Goal: Task Accomplishment & Management: Complete application form

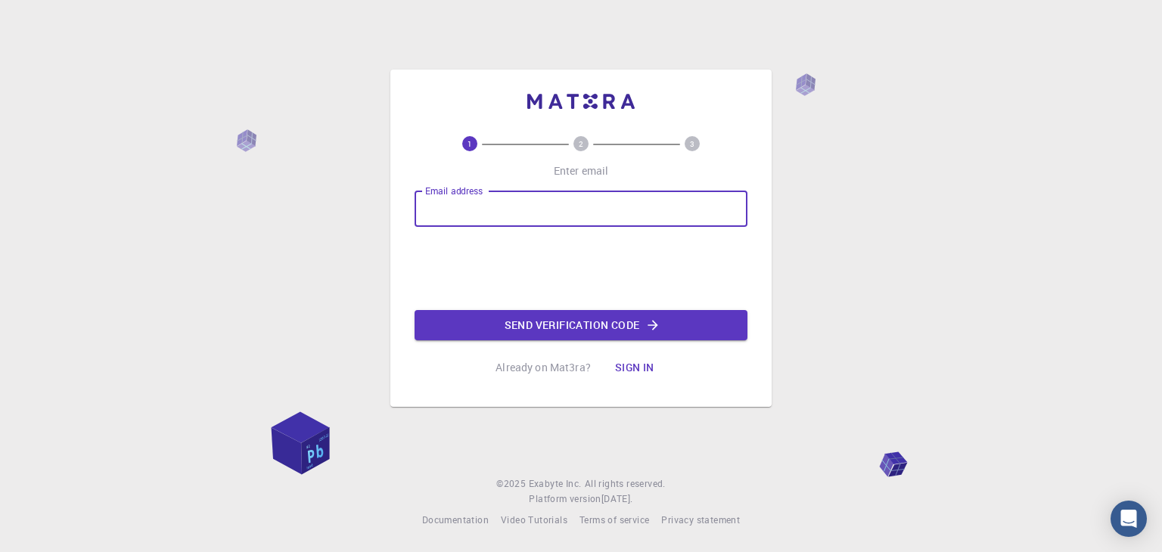
drag, startPoint x: 0, startPoint y: 0, endPoint x: 632, endPoint y: 201, distance: 663.5
click at [632, 201] on input "Email address" at bounding box center [580, 209] width 333 height 36
type input "[EMAIL_ADDRESS][PERSON_NAME][DOMAIN_NAME]"
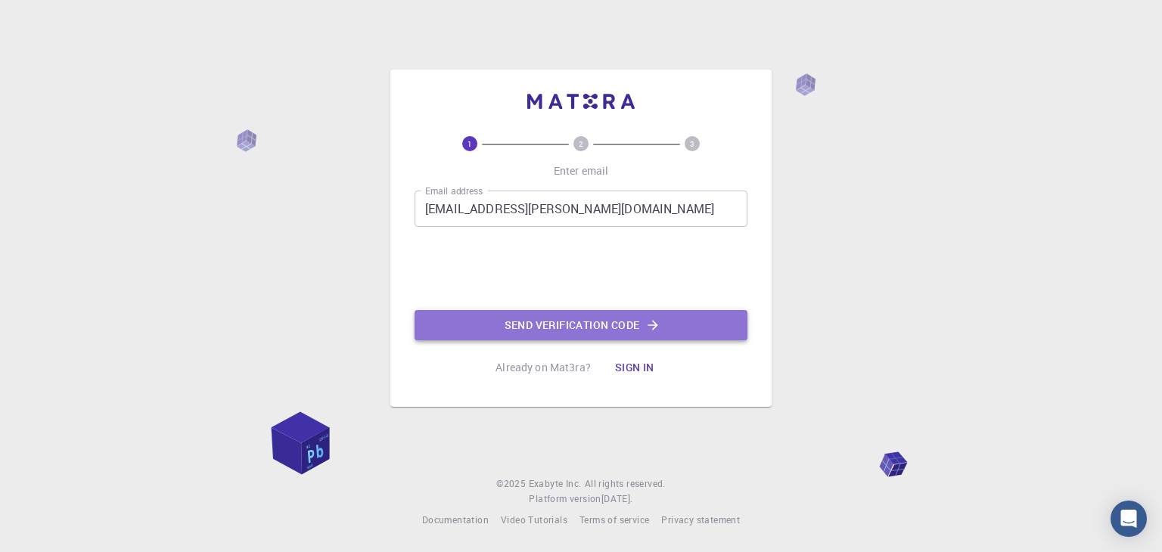
click at [581, 337] on button "Send verification code" at bounding box center [580, 325] width 333 height 30
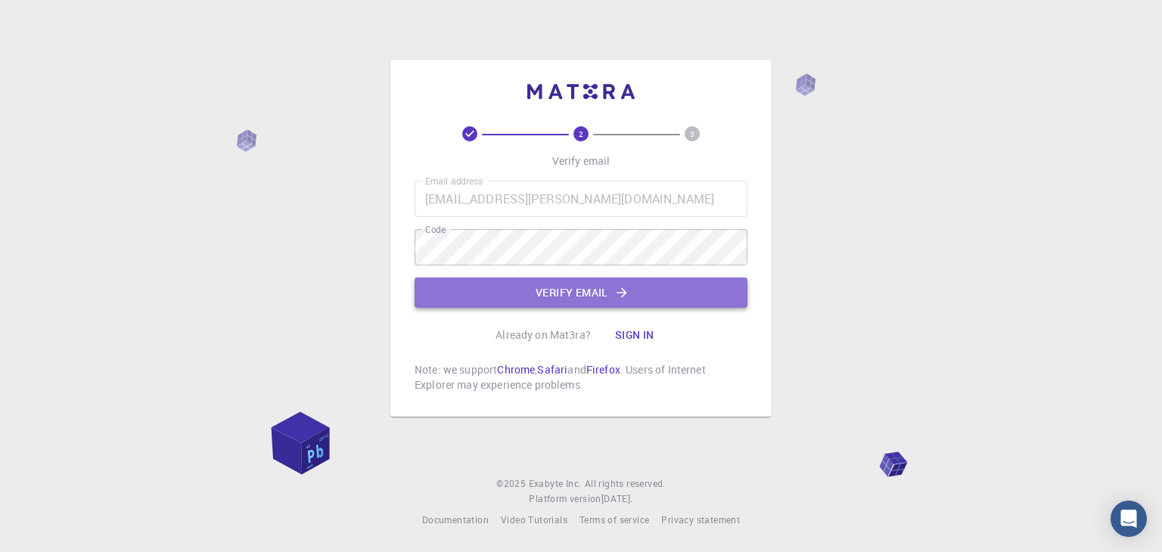
click at [603, 279] on button "Verify email" at bounding box center [580, 293] width 333 height 30
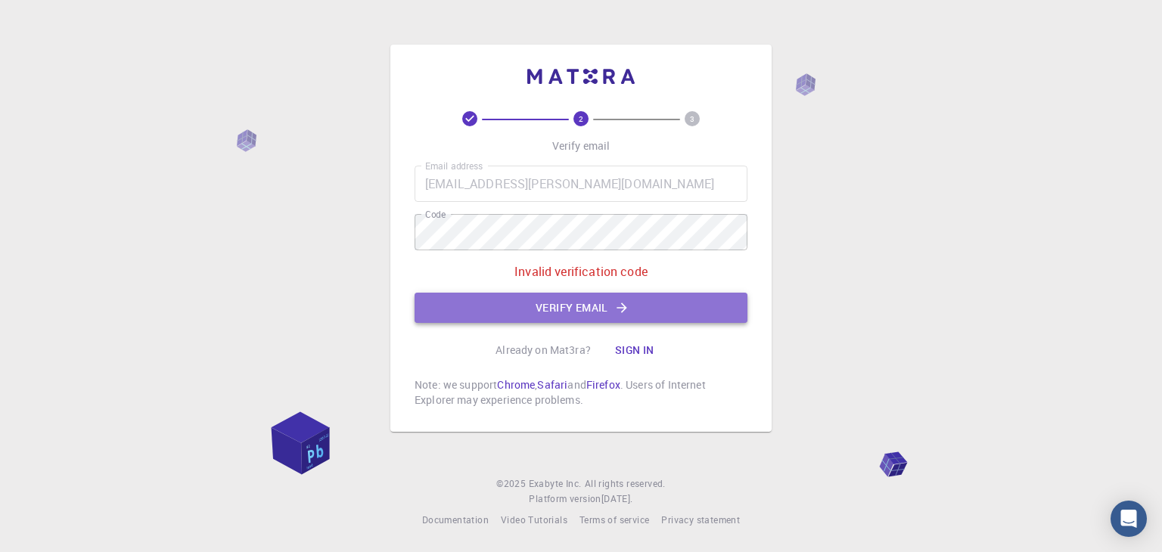
click at [610, 309] on button "Verify email" at bounding box center [580, 308] width 333 height 30
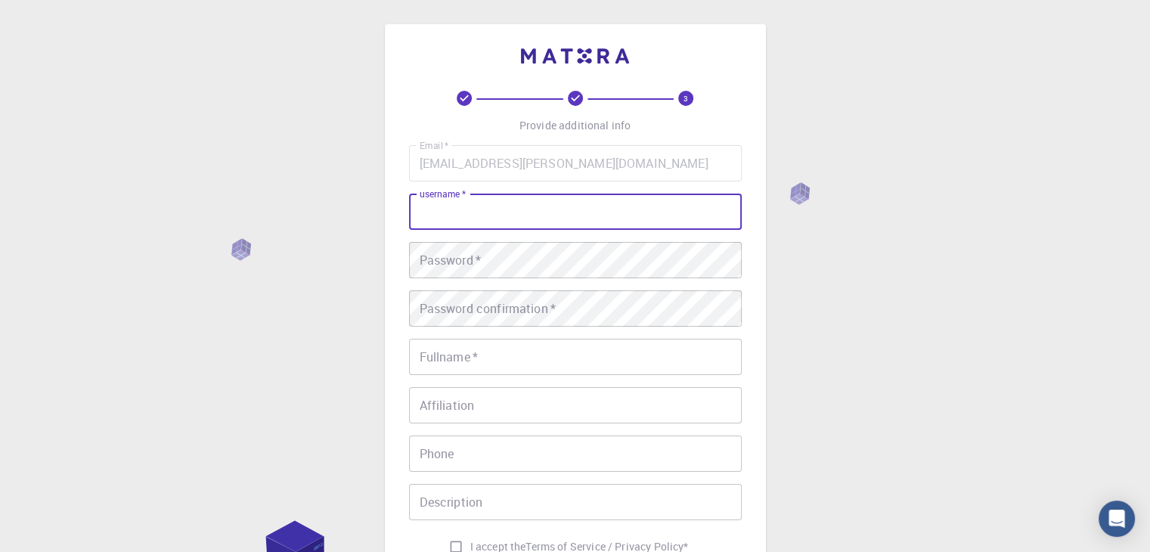
click at [557, 203] on input "username   *" at bounding box center [575, 212] width 333 height 36
type input "pastor0810"
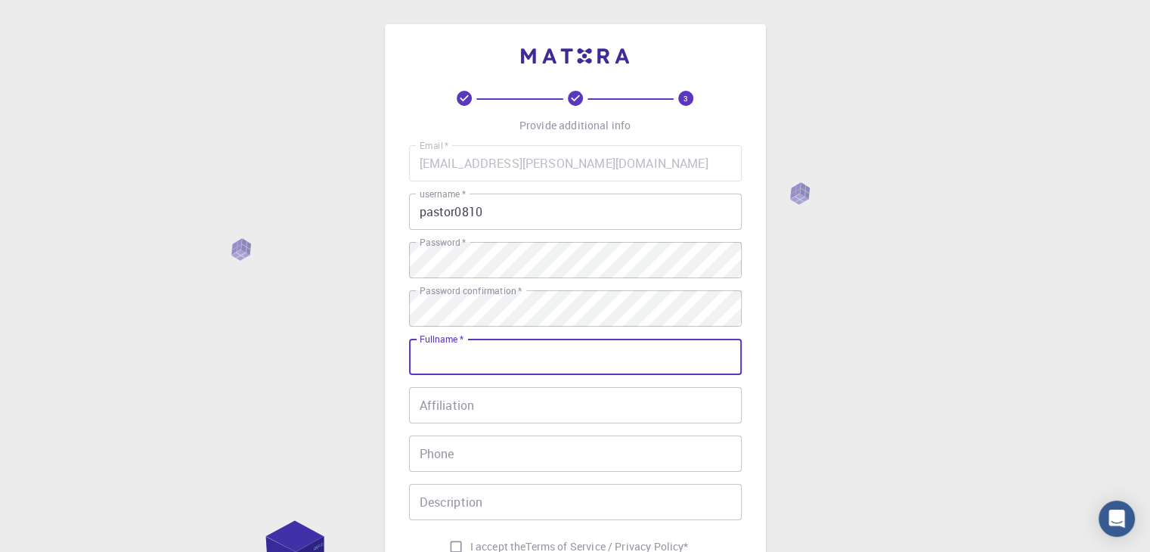
click at [514, 358] on input "Fullname   *" at bounding box center [575, 357] width 333 height 36
type input "[PERSON_NAME] [PERSON_NAME] [PERSON_NAME]"
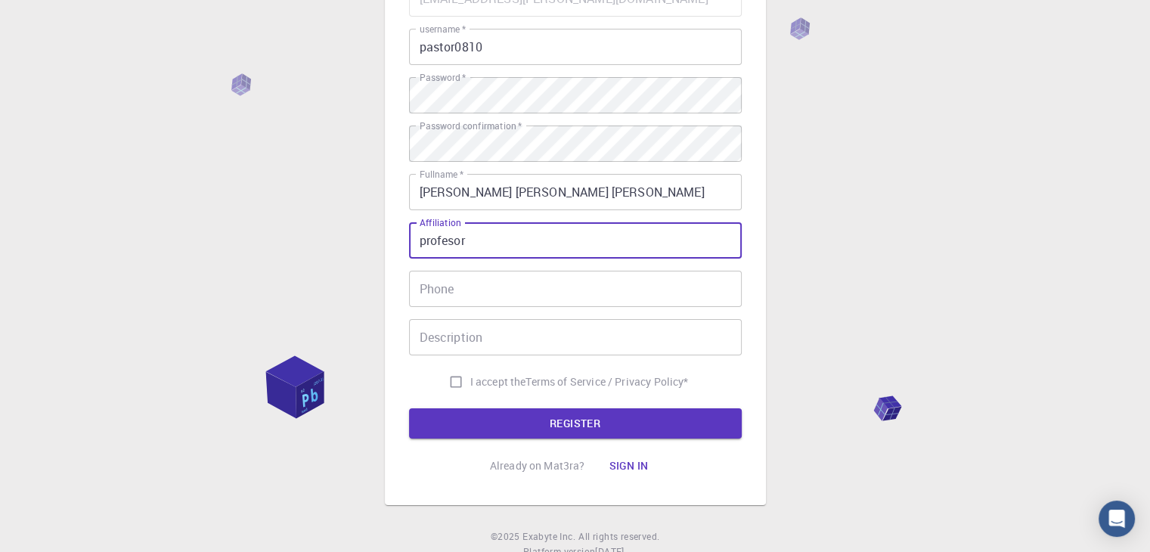
scroll to position [188, 0]
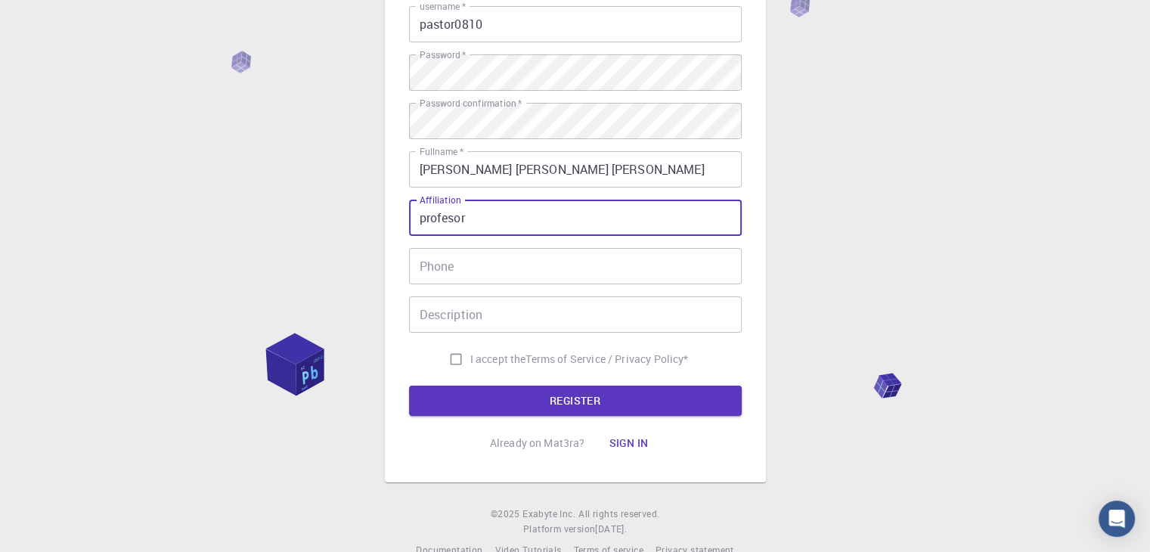
type input "profesor"
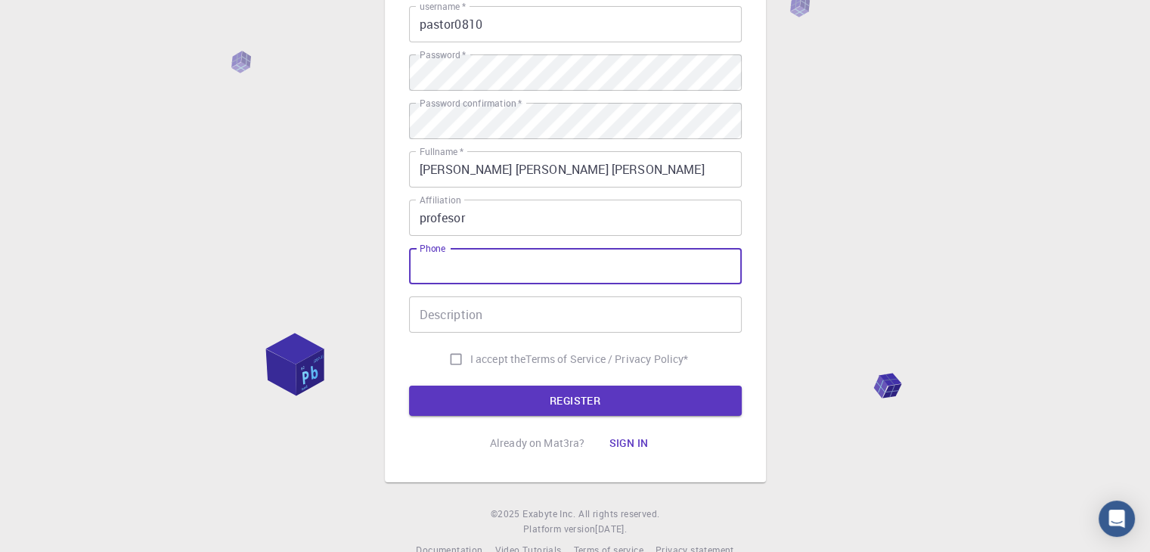
click at [486, 259] on input "Phone" at bounding box center [575, 266] width 333 height 36
type input "3004935625"
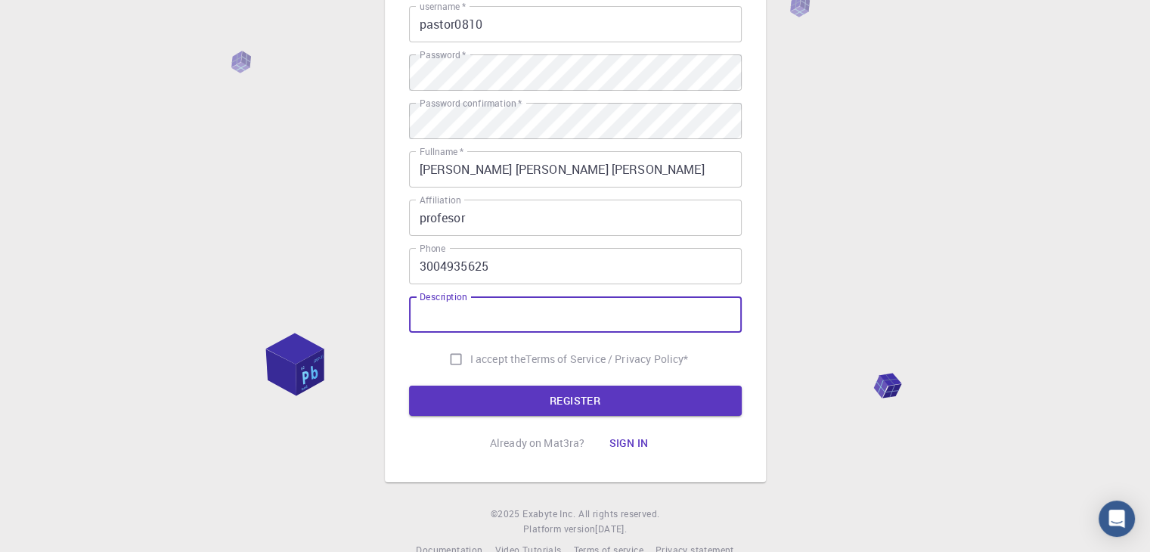
click at [466, 309] on input "Description" at bounding box center [575, 314] width 333 height 36
type input "pruebas"
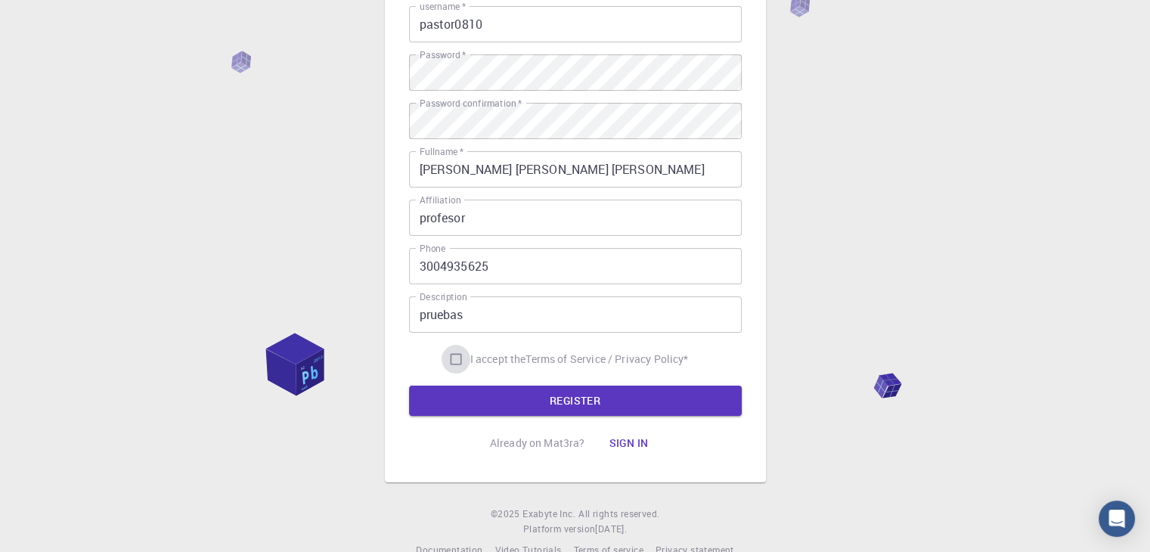
click at [454, 358] on input "I accept the Terms of Service / Privacy Policy *" at bounding box center [456, 359] width 29 height 29
checkbox input "true"
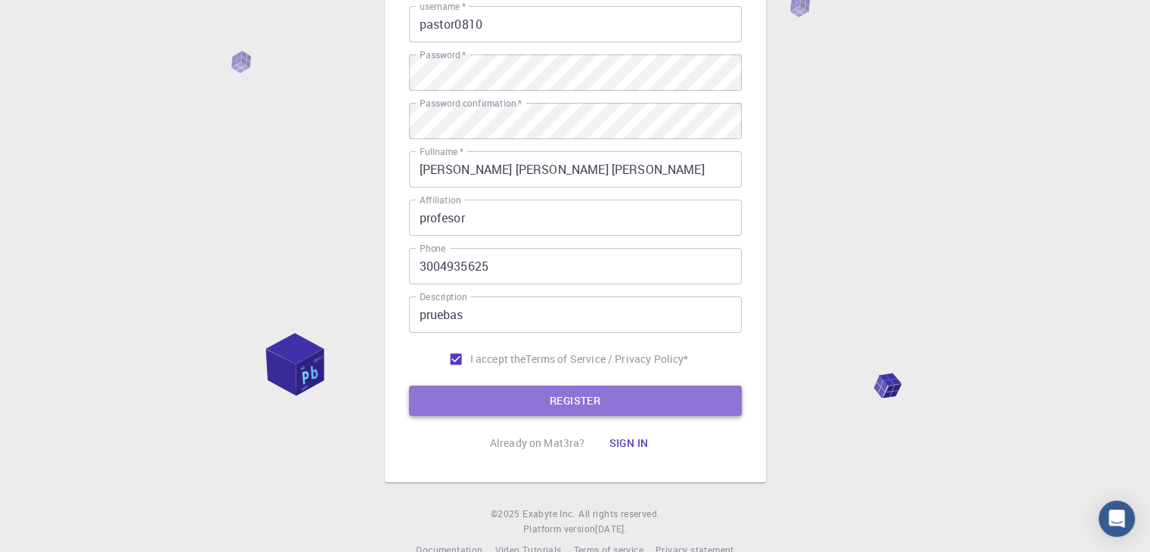
click at [610, 394] on button "REGISTER" at bounding box center [575, 401] width 333 height 30
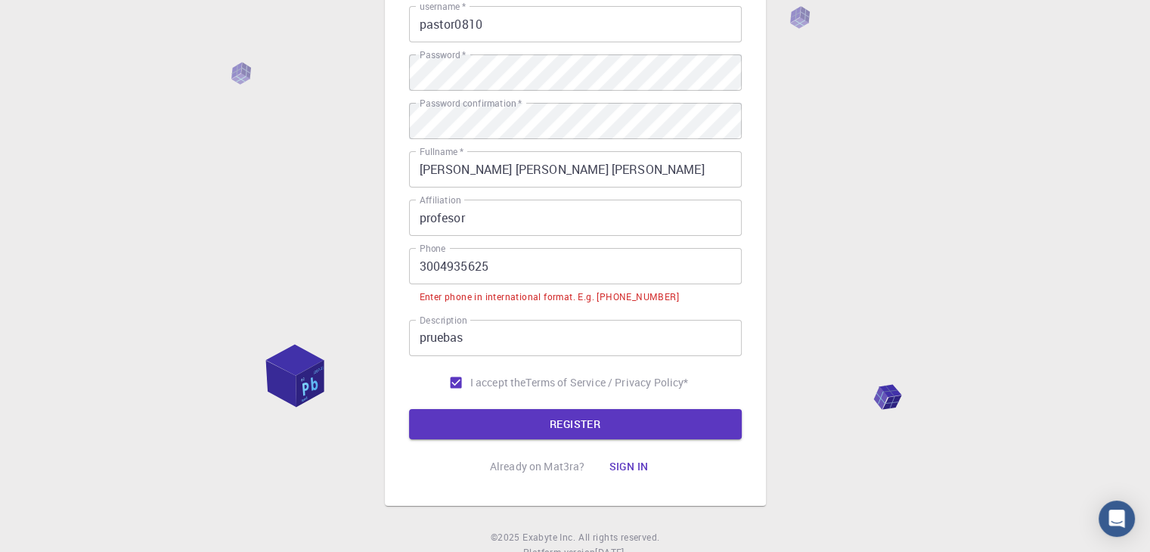
click at [417, 266] on input "3004935625" at bounding box center [575, 266] width 333 height 36
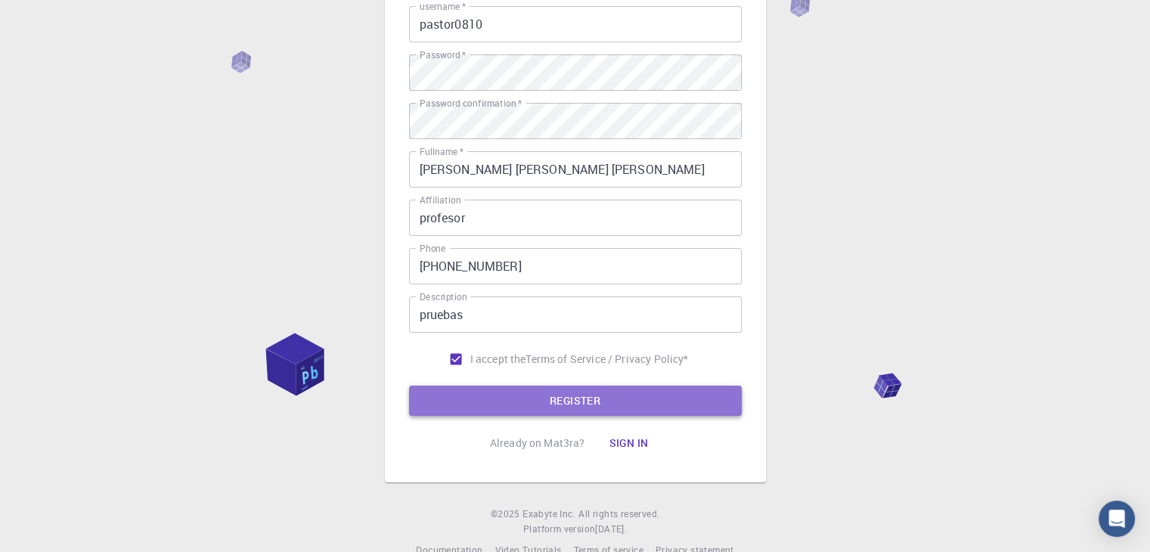
click at [593, 402] on button "REGISTER" at bounding box center [575, 401] width 333 height 30
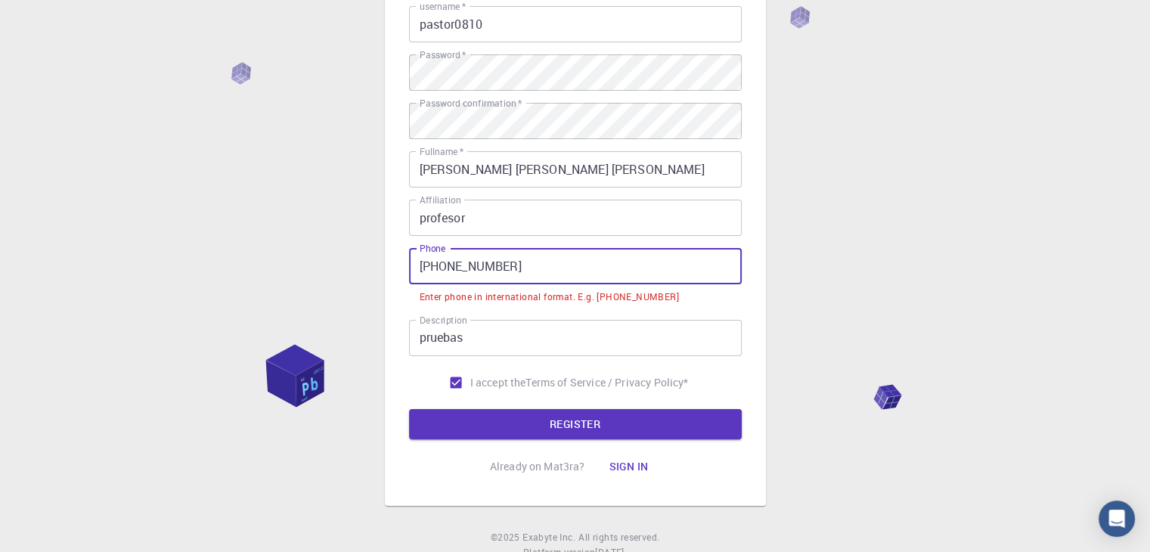
click at [557, 267] on input "[PHONE_NUMBER]" at bounding box center [575, 266] width 333 height 36
click at [445, 266] on input "[PHONE_NUMBER]" at bounding box center [575, 266] width 333 height 36
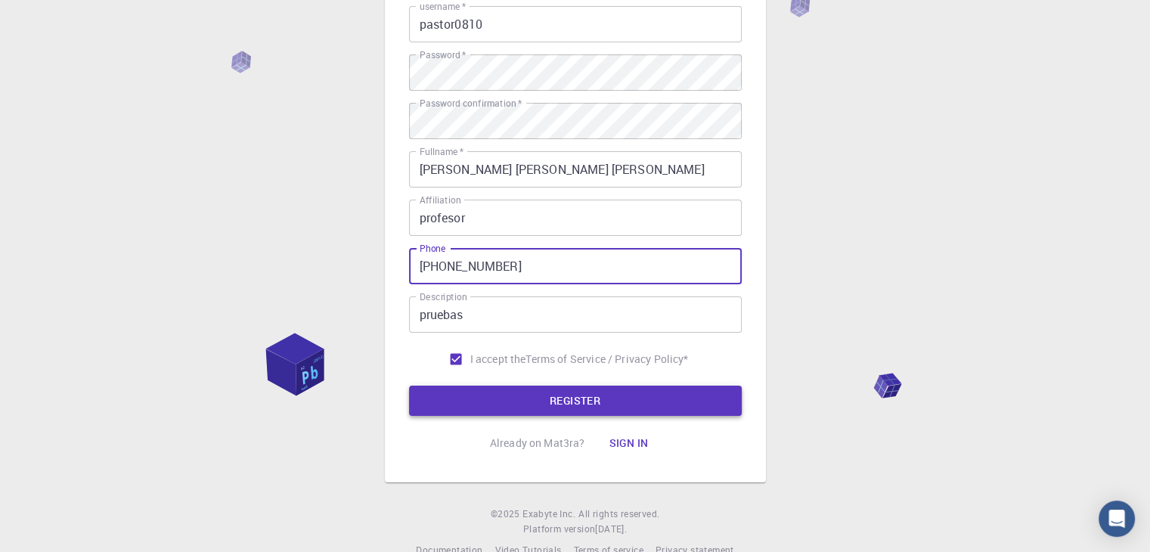
type input "[PHONE_NUMBER]"
click at [639, 395] on button "REGISTER" at bounding box center [575, 401] width 333 height 30
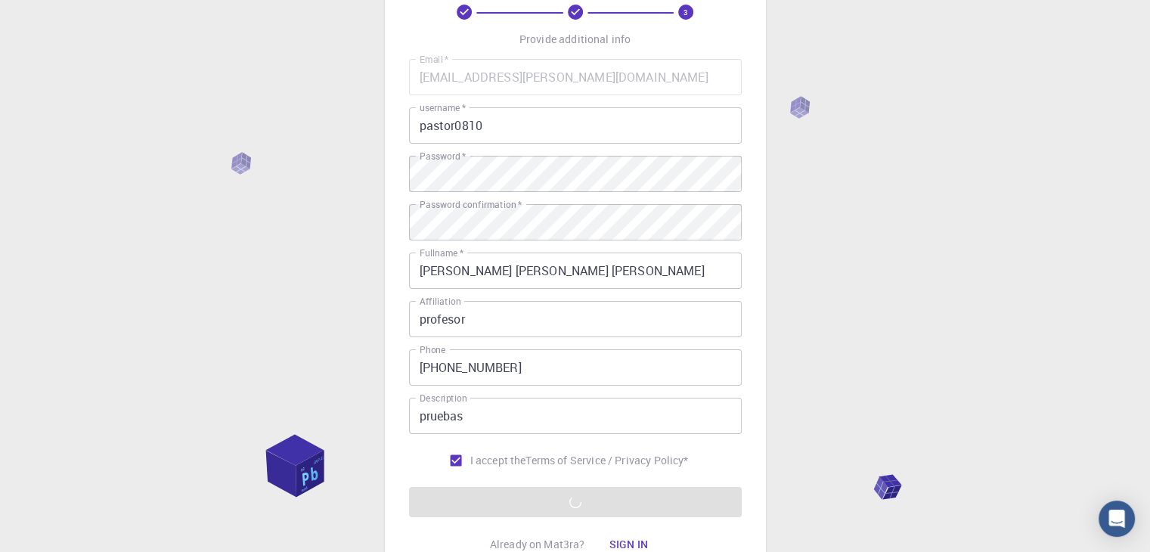
scroll to position [218, 0]
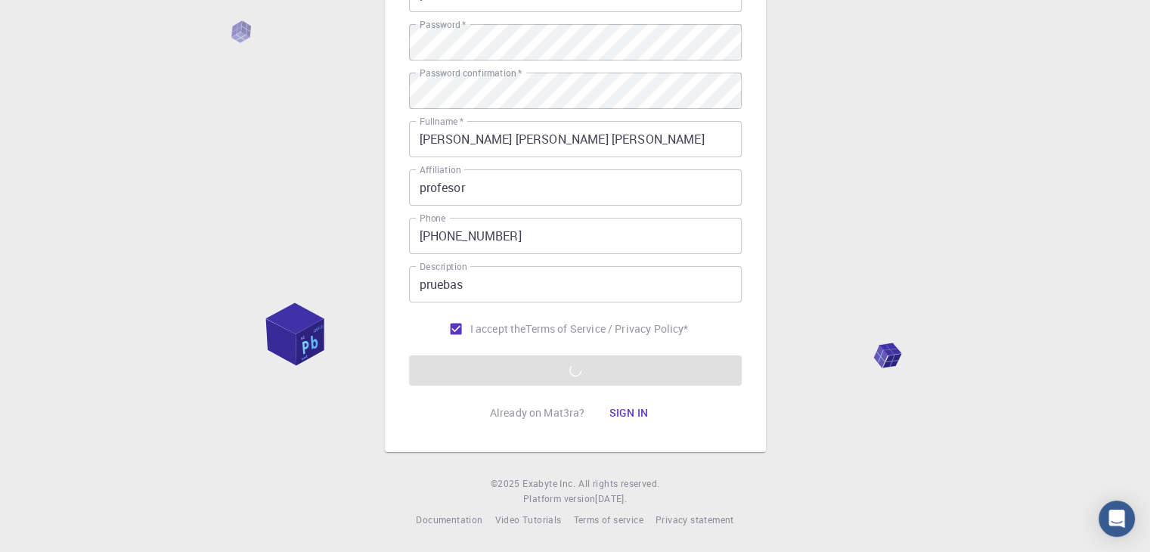
click at [575, 377] on form "Email   * [EMAIL_ADDRESS][PERSON_NAME][DOMAIN_NAME] Email   * username   * past…" at bounding box center [575, 156] width 333 height 458
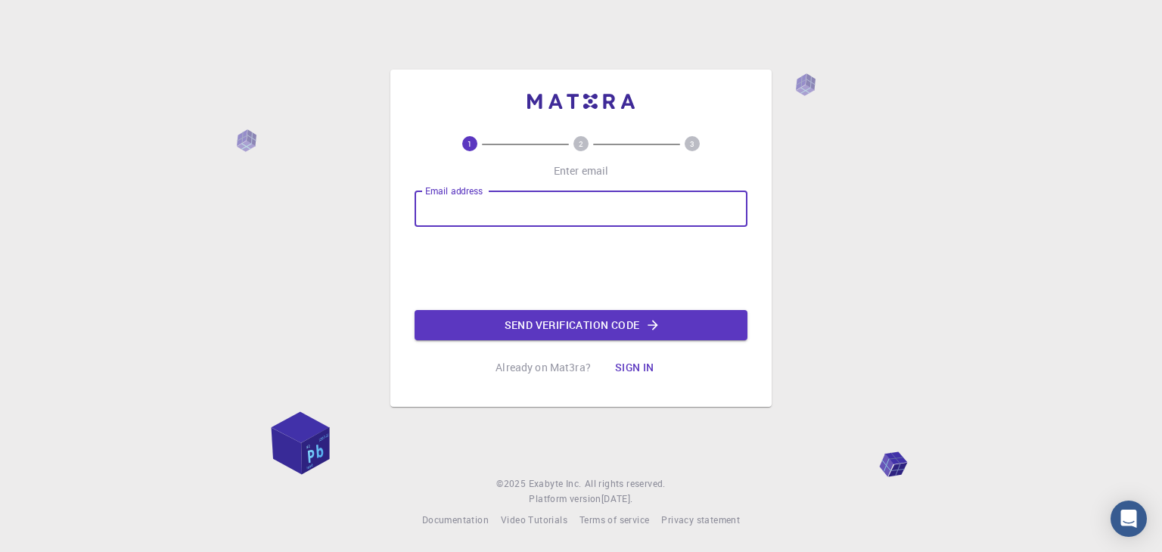
click at [563, 204] on input "Email address" at bounding box center [580, 209] width 333 height 36
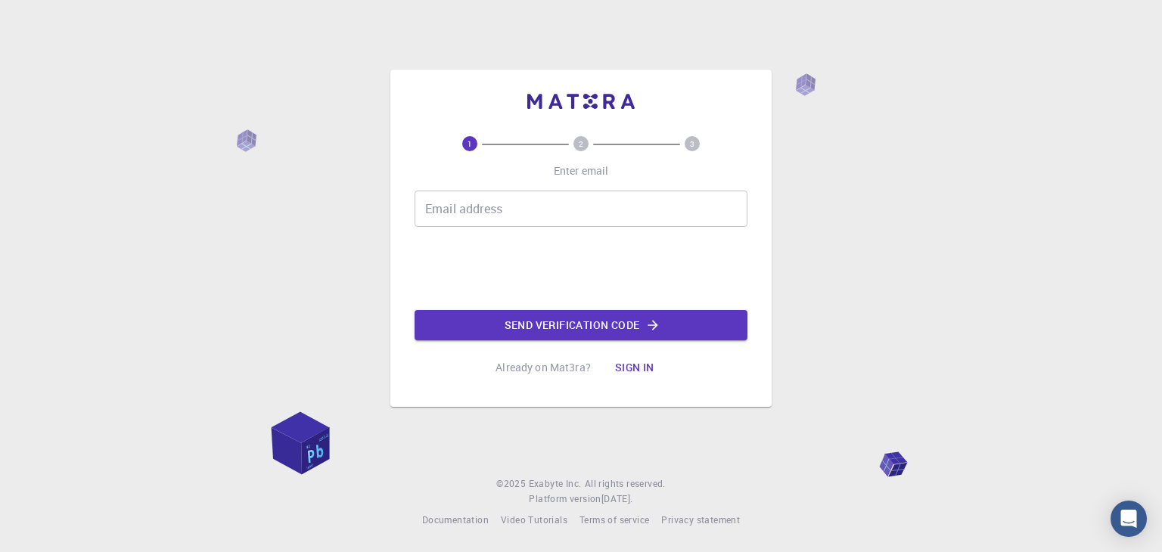
click at [1006, 268] on div "1 2 3 Enter email Email address Email address Send verification code Already on…" at bounding box center [581, 276] width 1162 height 552
click at [628, 368] on button "Sign in" at bounding box center [635, 367] width 64 height 30
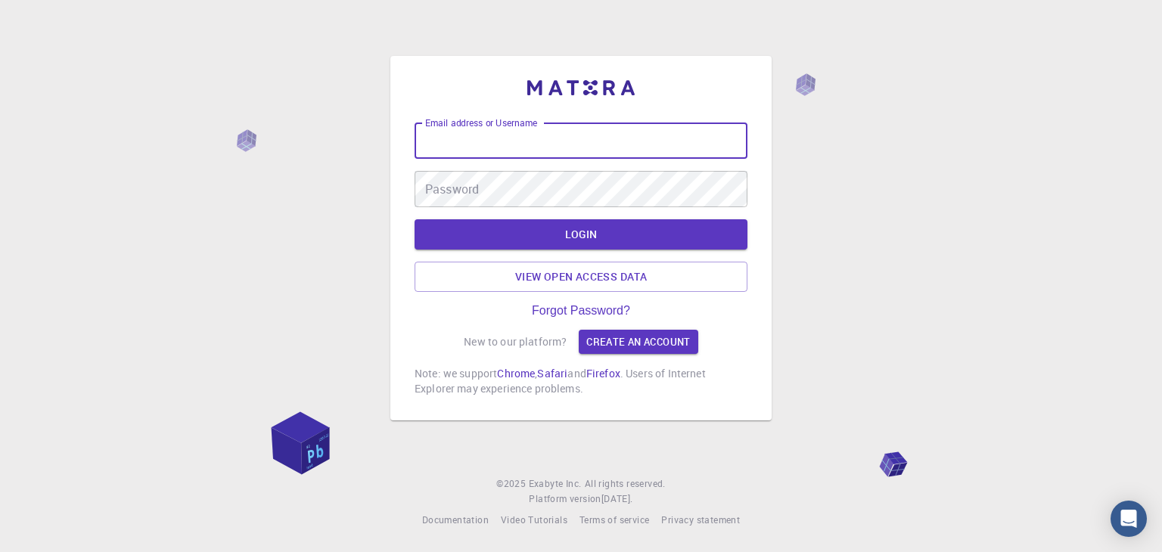
click at [511, 145] on input "Email address or Username" at bounding box center [580, 141] width 333 height 36
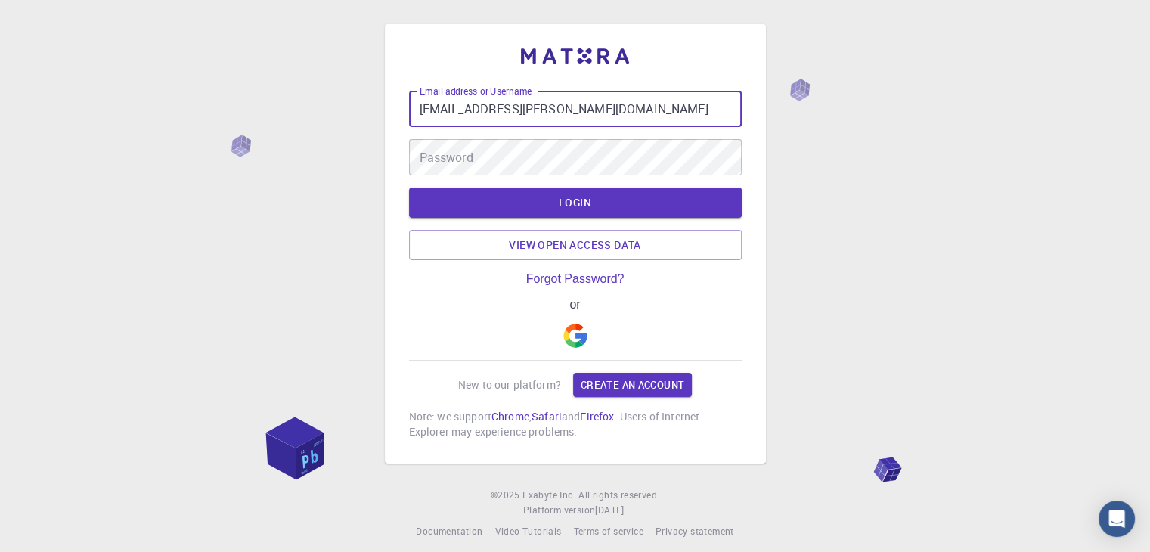
type input "pastor.restrepo@gmil.com"
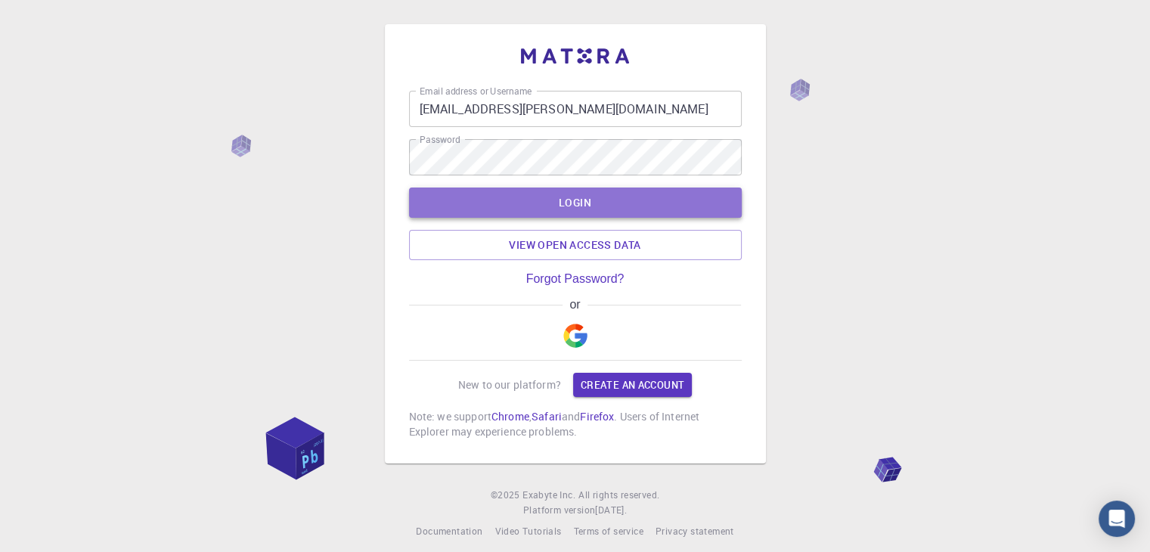
click at [605, 203] on button "LOGIN" at bounding box center [575, 203] width 333 height 30
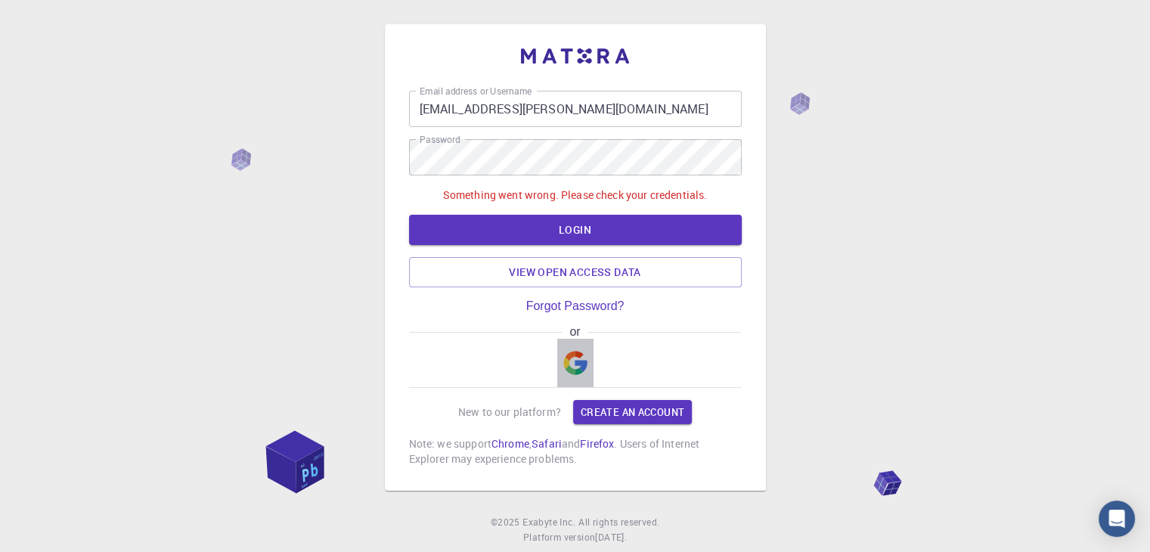
click at [569, 371] on img "button" at bounding box center [575, 363] width 24 height 24
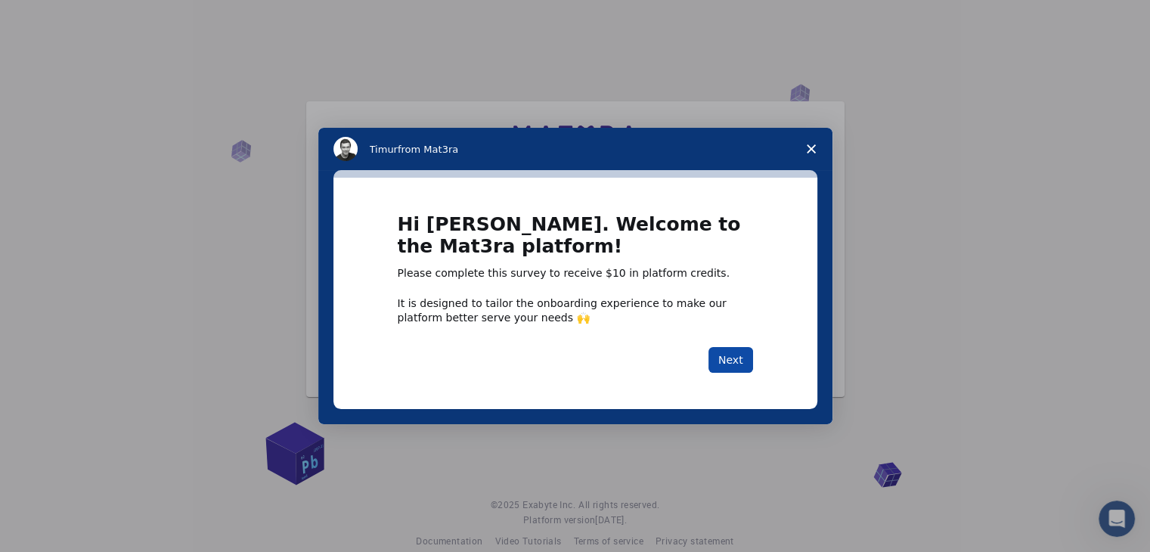
click at [730, 353] on button "Next" at bounding box center [731, 360] width 45 height 26
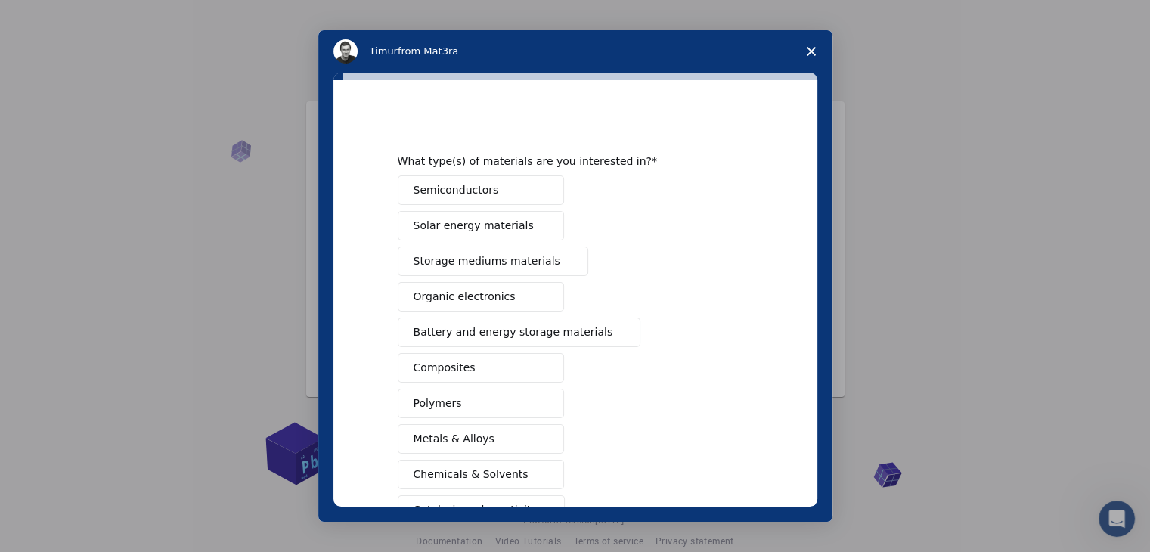
click at [814, 43] on span "Close survey" at bounding box center [811, 51] width 42 height 42
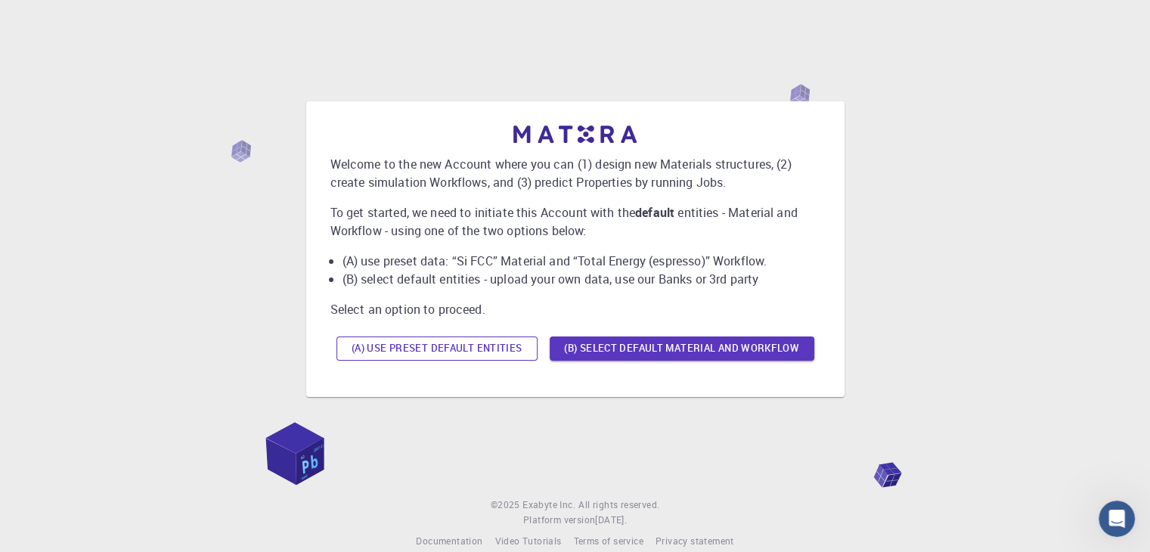
click at [458, 350] on button "(A) Use preset default entities" at bounding box center [437, 349] width 201 height 24
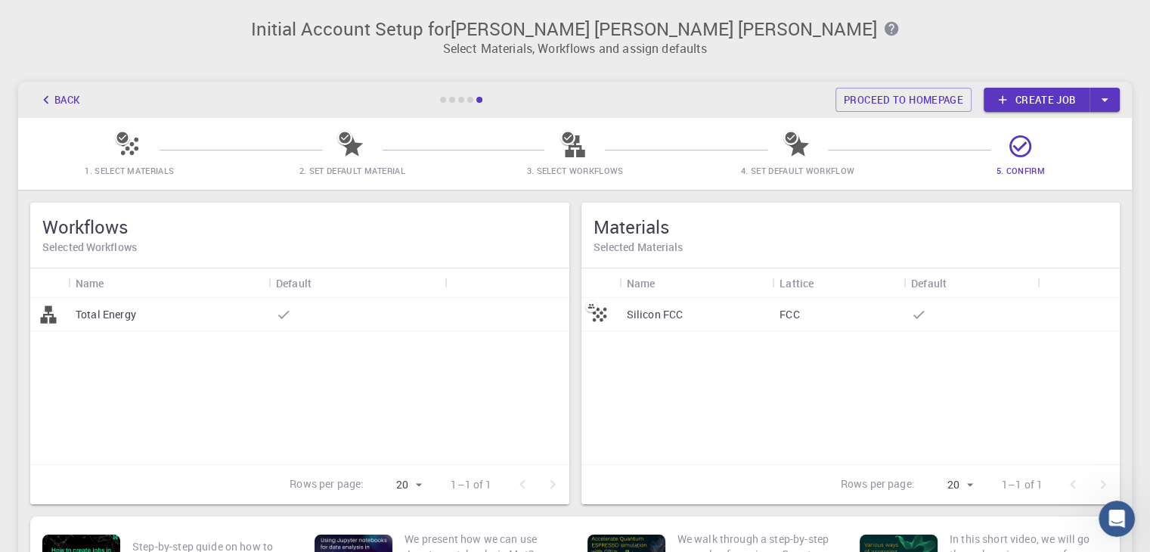
click at [1048, 104] on link "Create job" at bounding box center [1037, 100] width 106 height 24
